Goal: Information Seeking & Learning: Learn about a topic

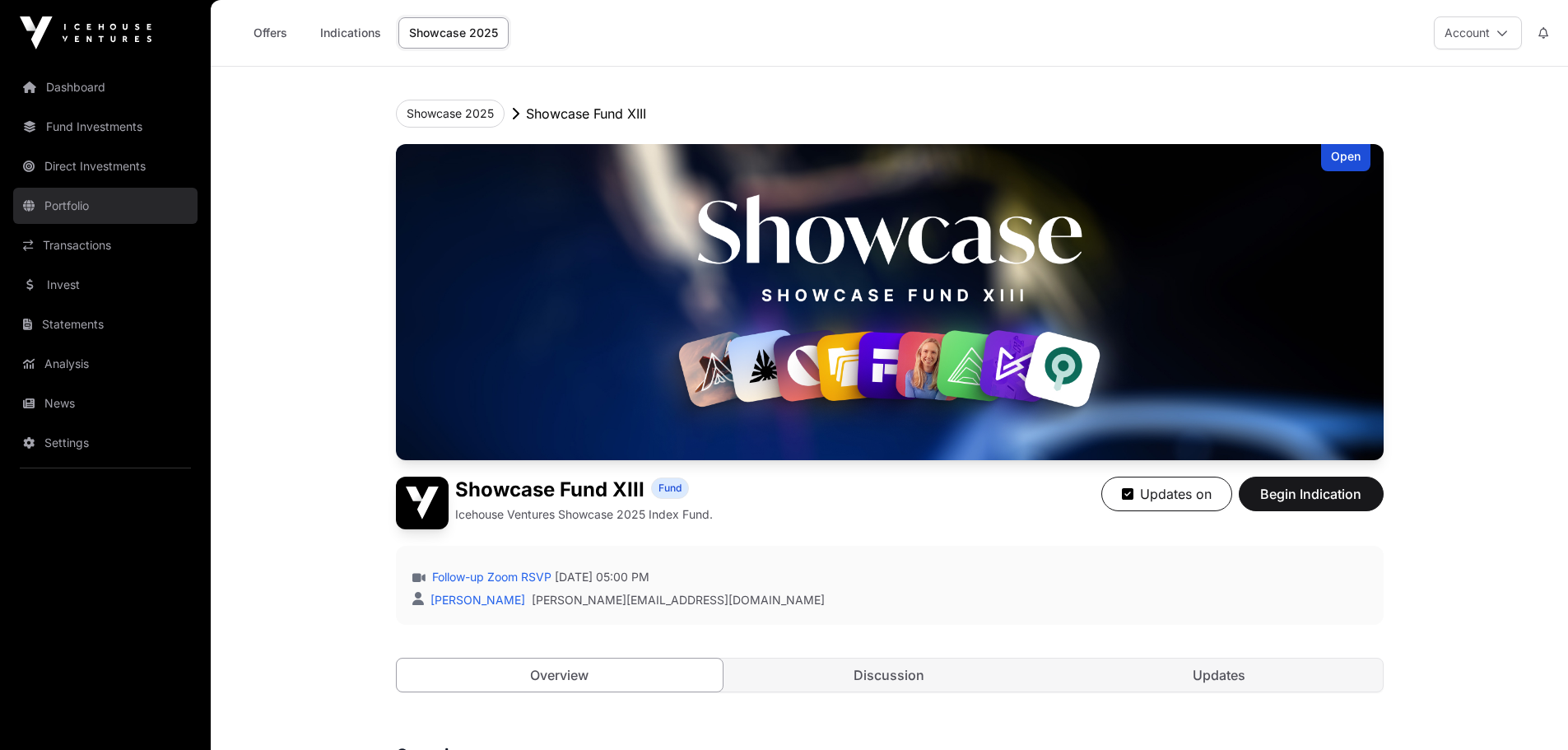
click at [94, 212] on link "Portfolio" at bounding box center [105, 206] width 185 height 36
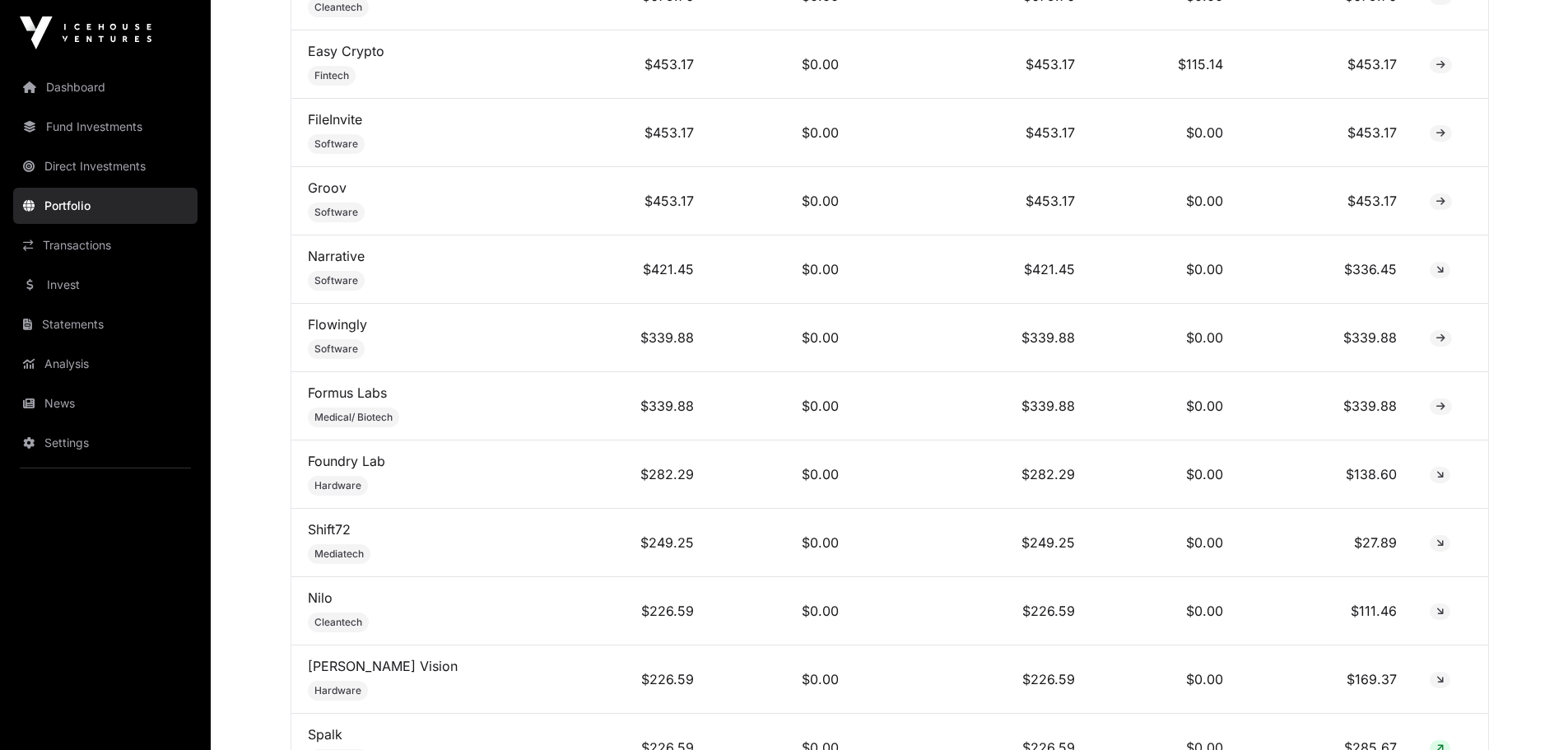
scroll to position [2306, 0]
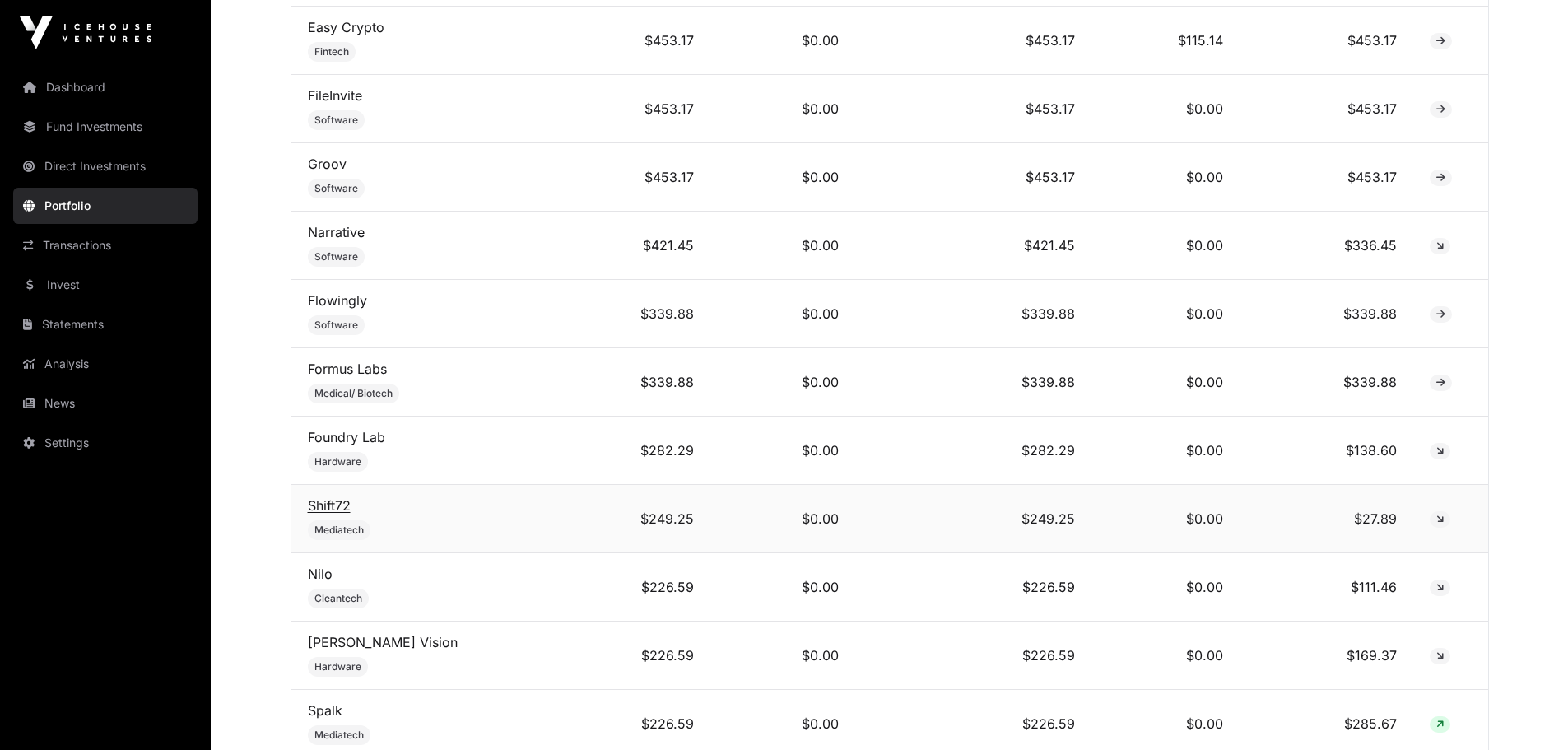
click at [334, 514] on link "Shift72" at bounding box center [329, 505] width 42 height 17
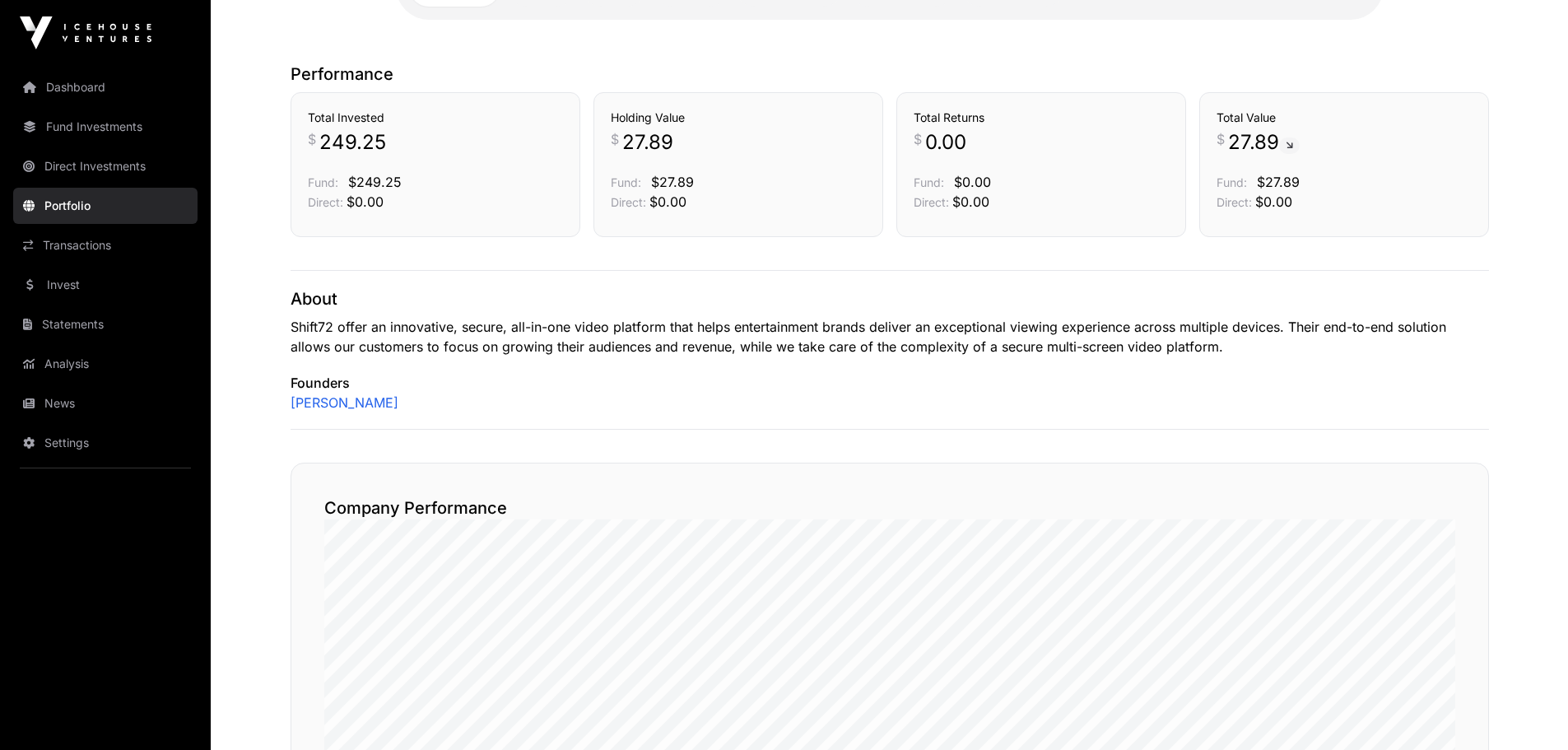
scroll to position [164, 0]
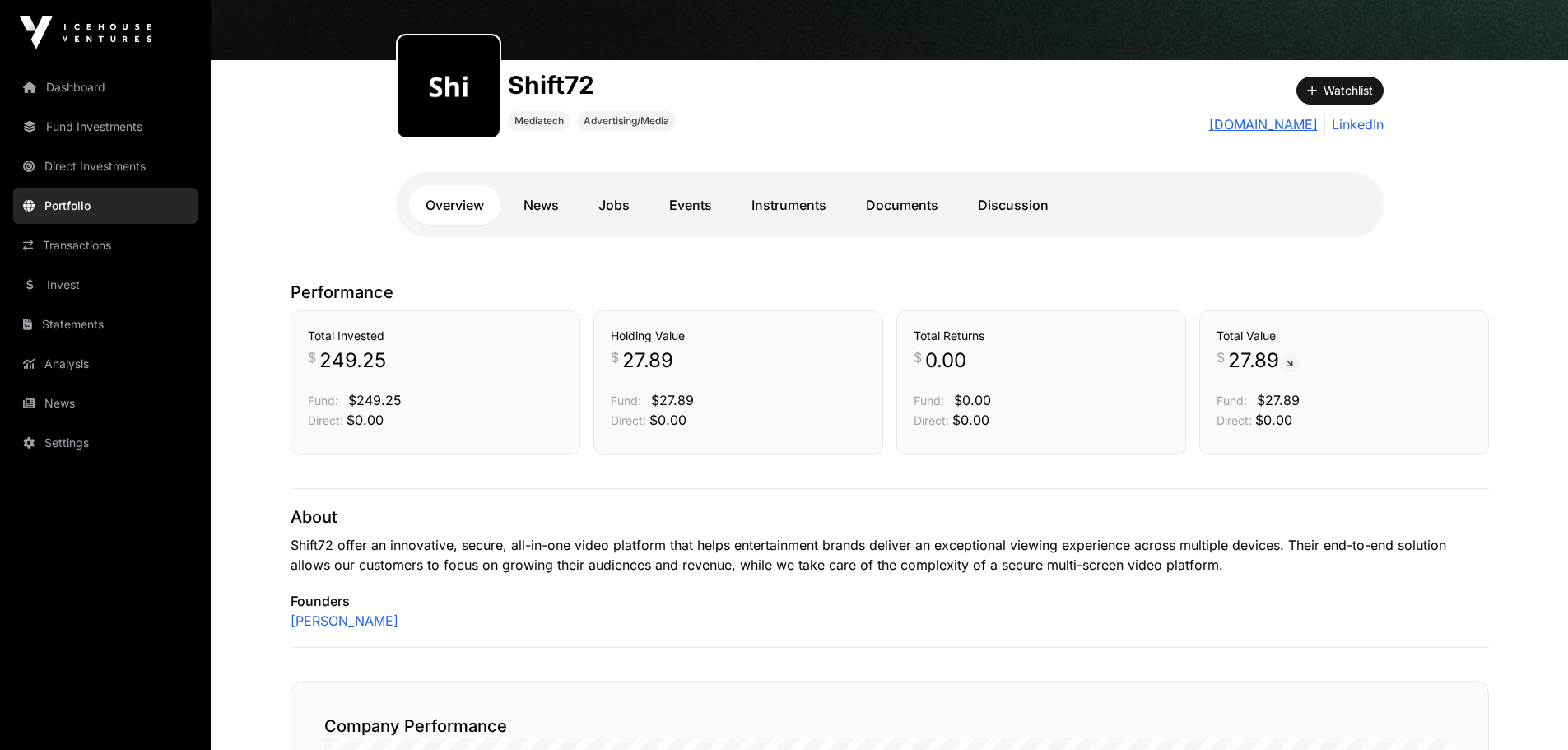
click at [1264, 124] on link "[DOMAIN_NAME]" at bounding box center [1263, 125] width 109 height 19
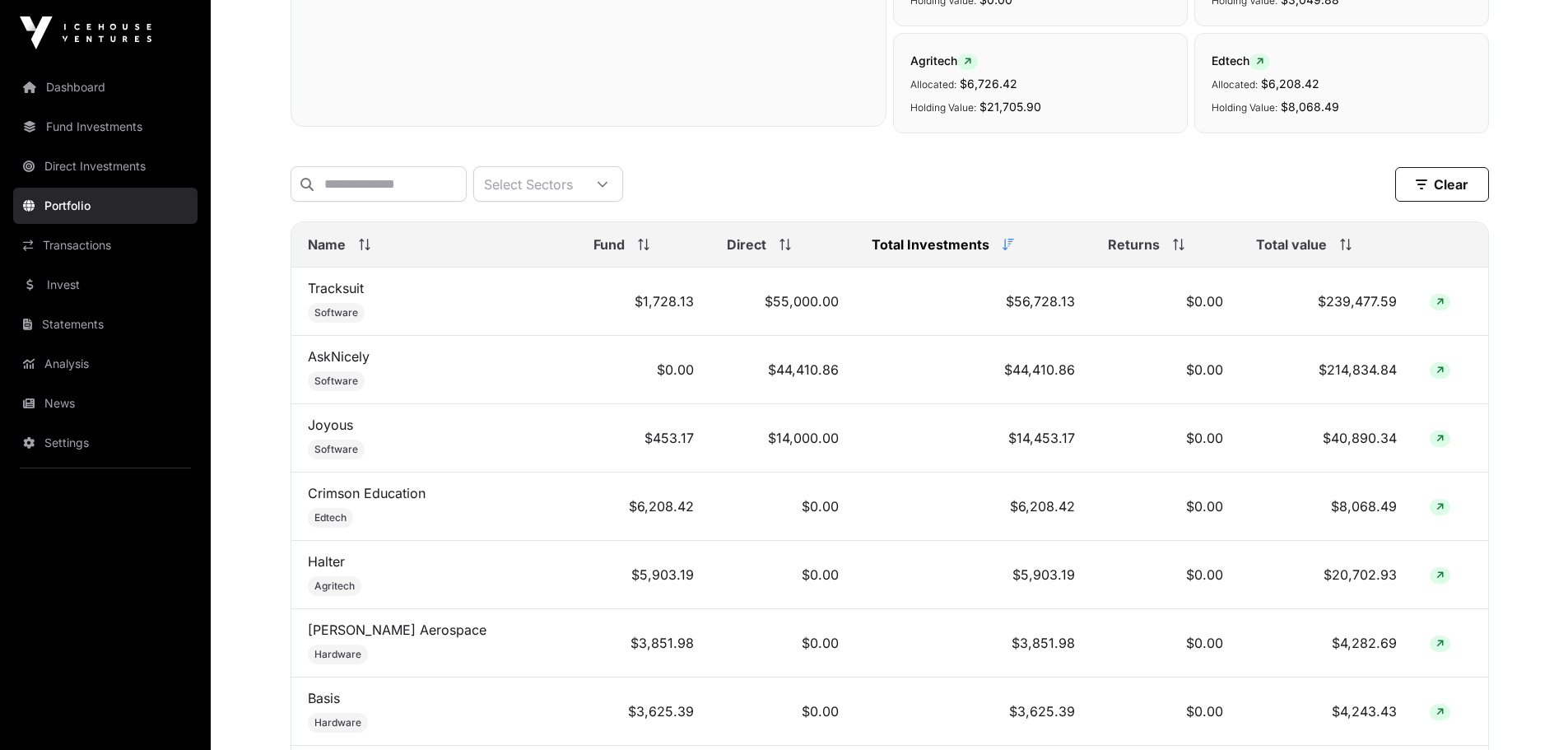
scroll to position [570, 0]
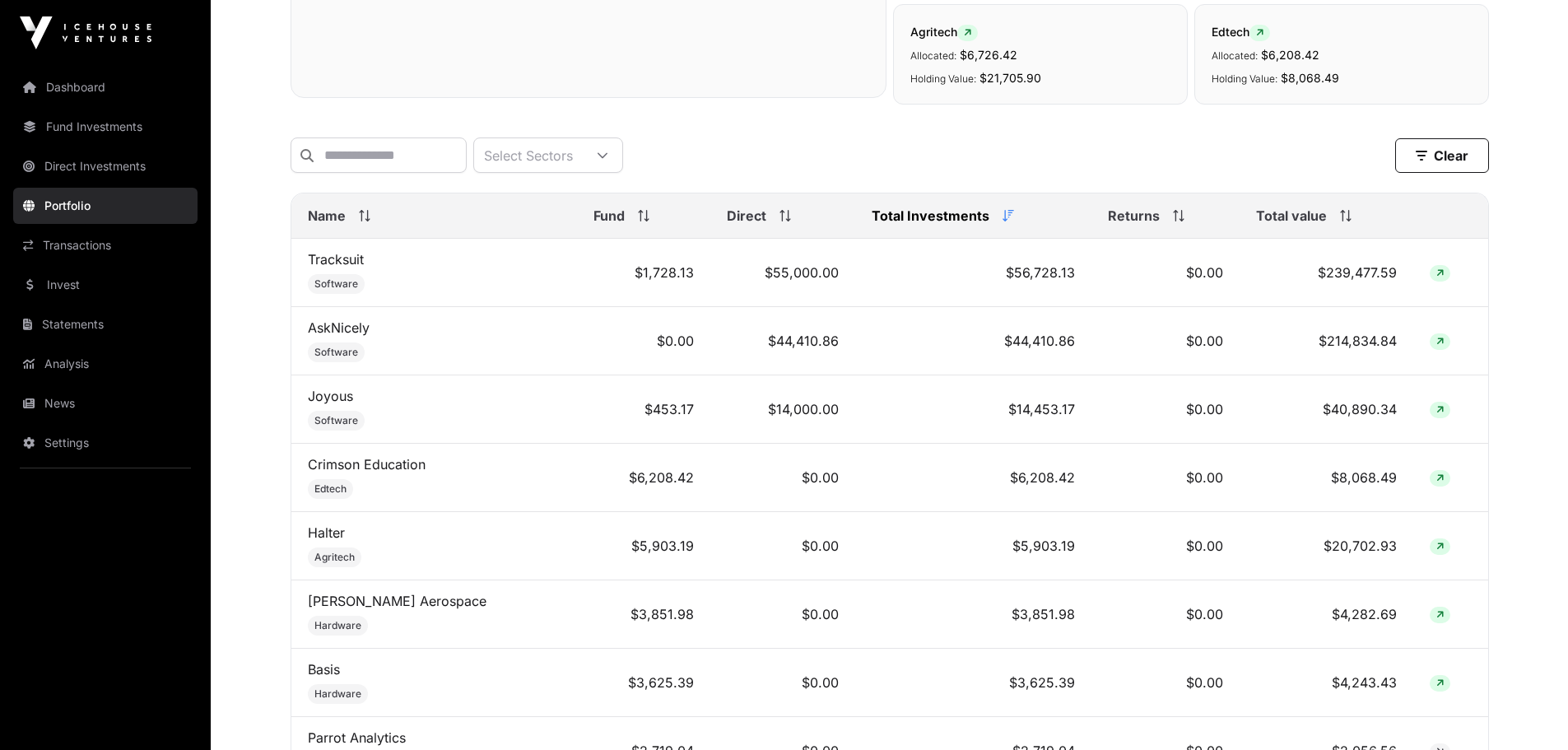
click at [1126, 225] on span "Returns" at bounding box center [1134, 216] width 52 height 19
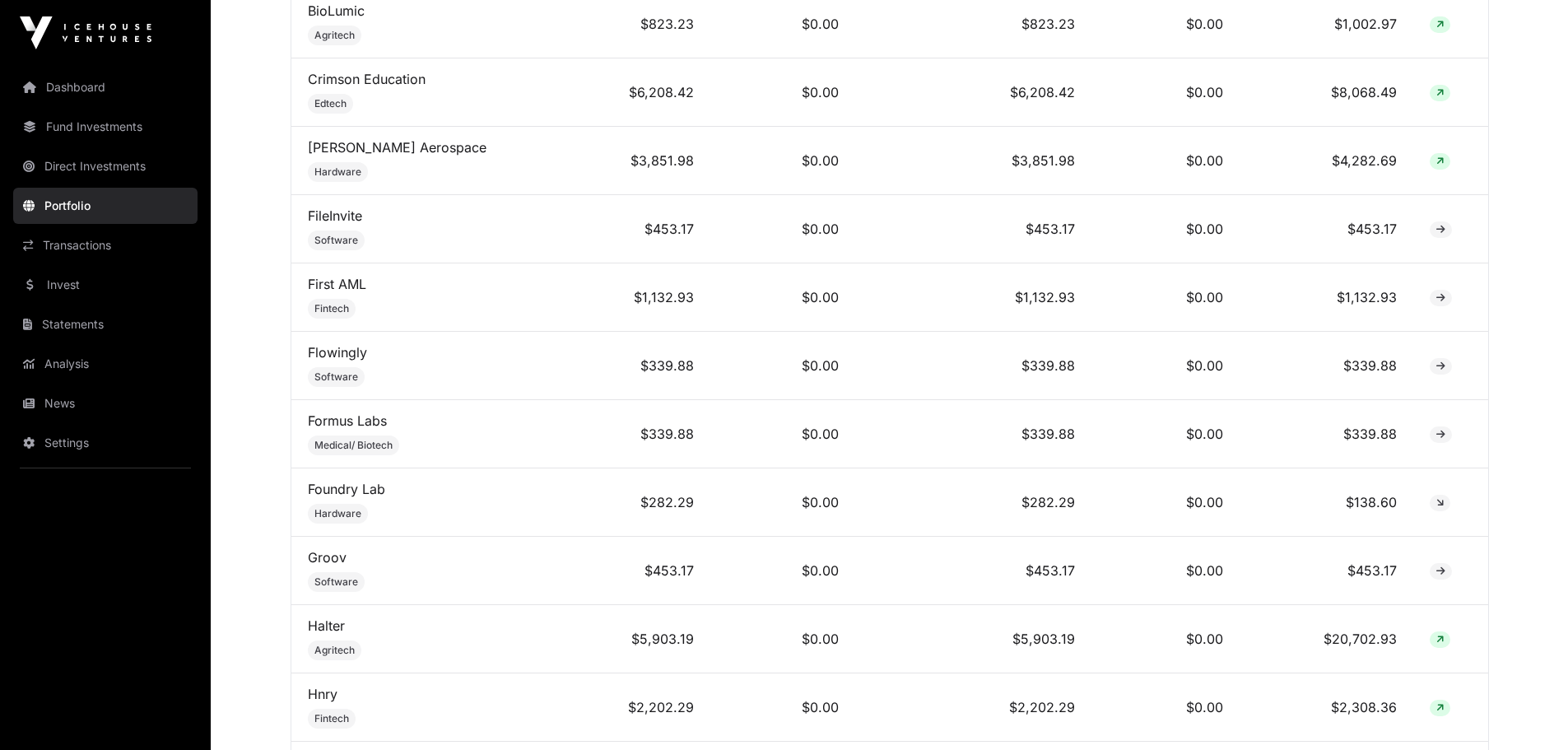
scroll to position [652, 0]
